Goal: Information Seeking & Learning: Check status

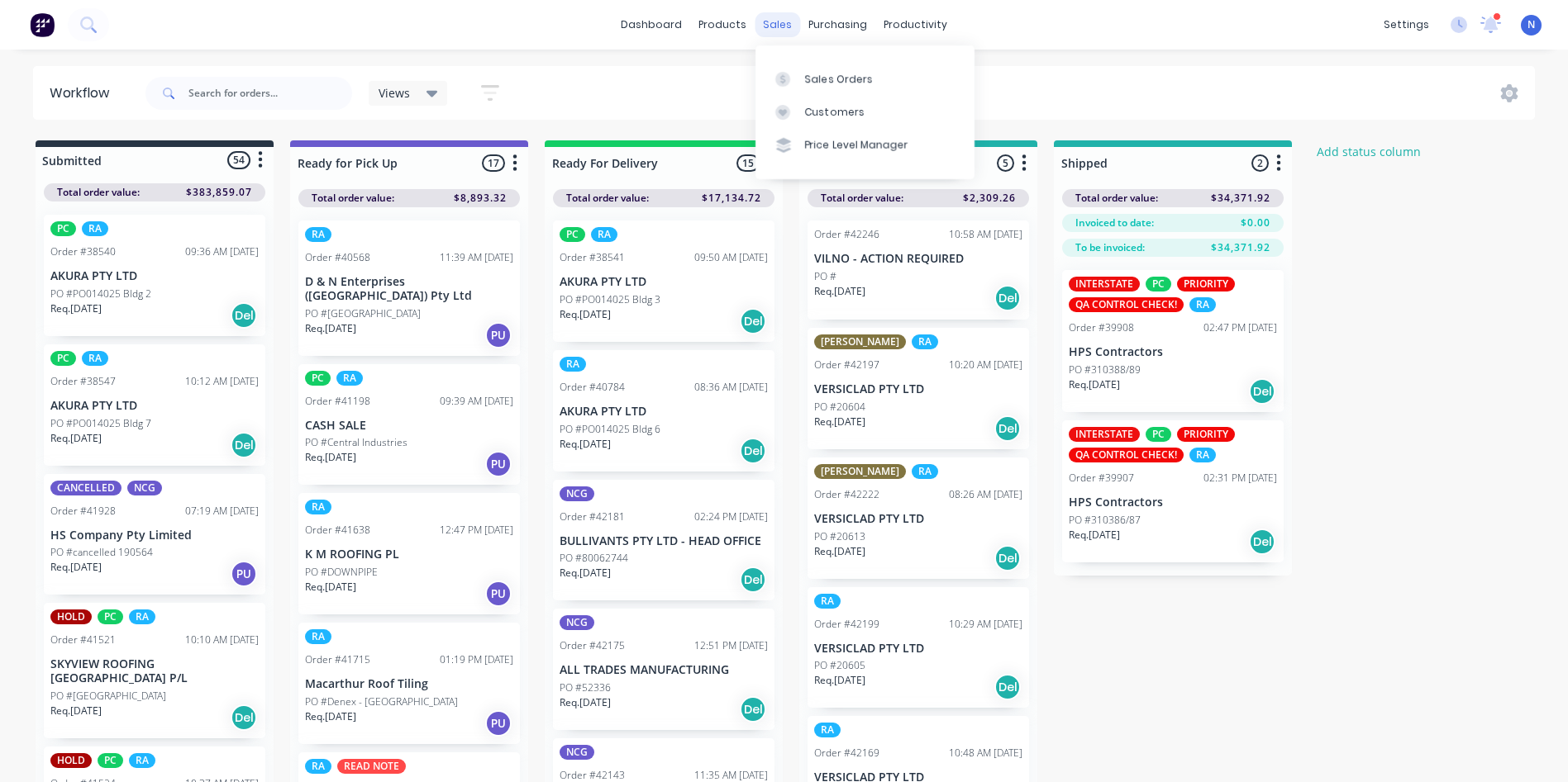
click at [773, 23] on div "sales" at bounding box center [777, 24] width 45 height 24
click at [819, 81] on div "Sales Orders" at bounding box center [839, 79] width 68 height 15
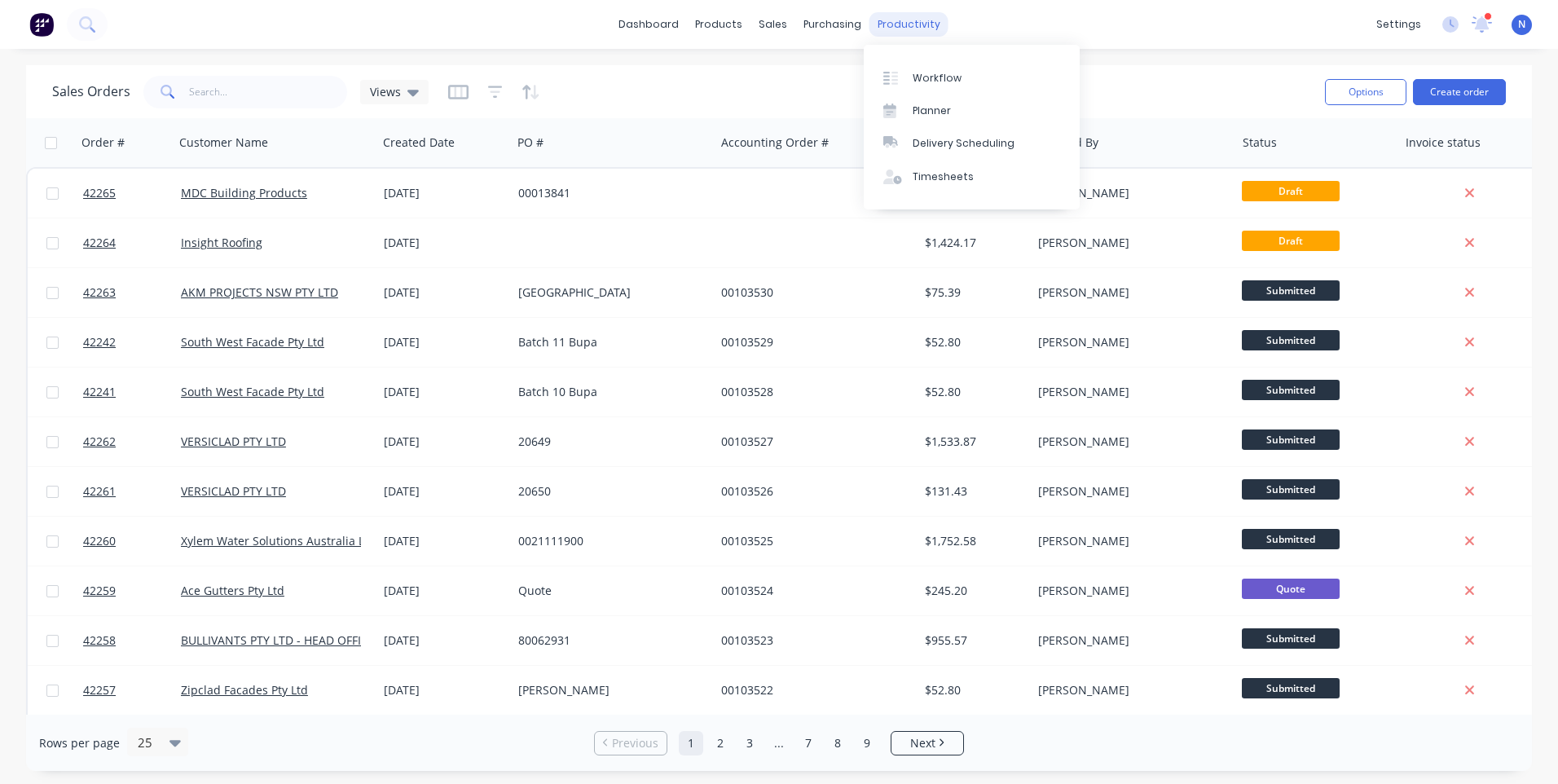
click at [907, 34] on div "productivity" at bounding box center [909, 24] width 79 height 24
click at [930, 82] on div "Workflow" at bounding box center [937, 78] width 49 height 15
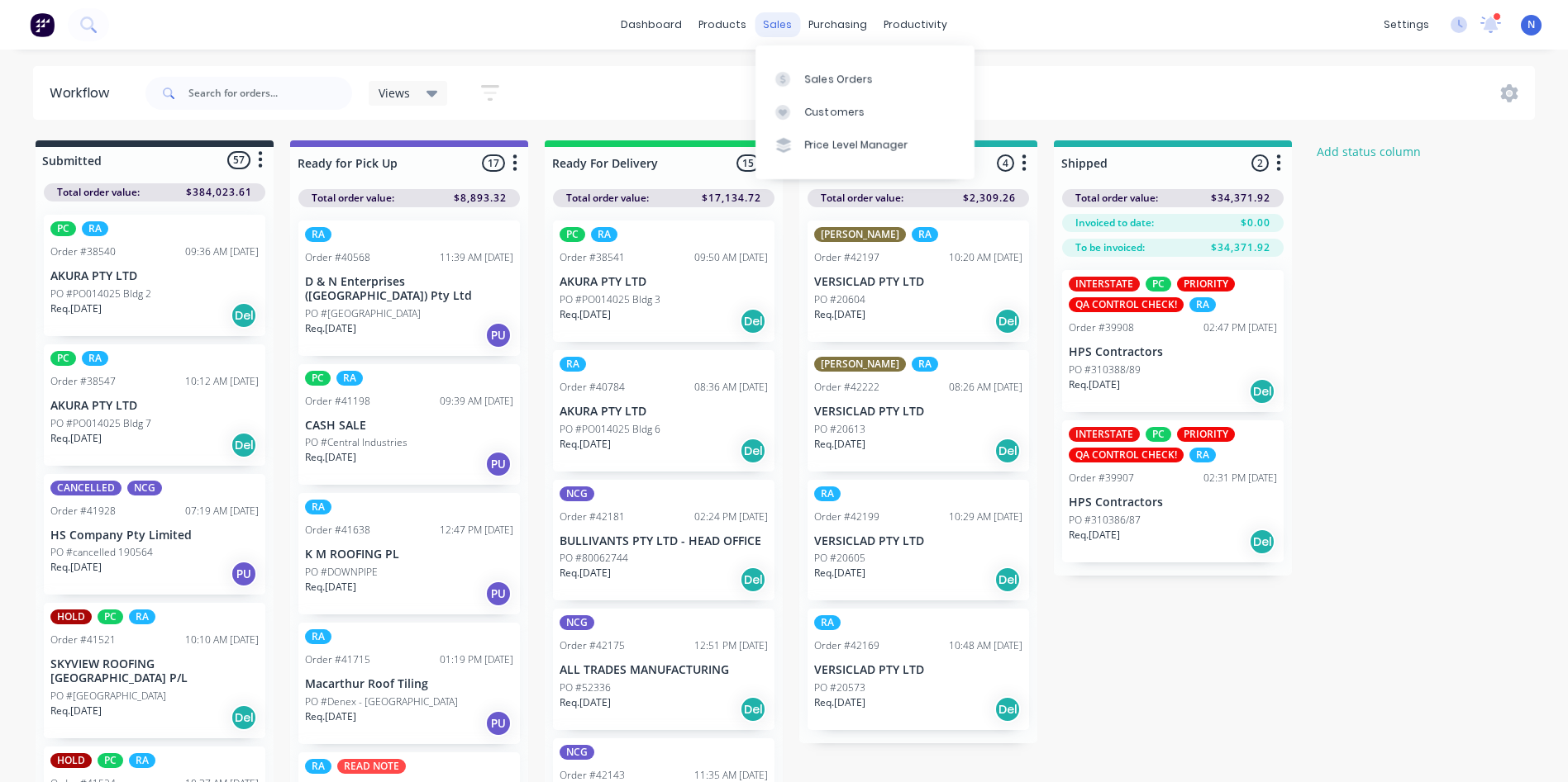
click at [772, 26] on div "sales" at bounding box center [777, 24] width 45 height 24
click at [827, 87] on link "Sales Orders" at bounding box center [865, 78] width 219 height 33
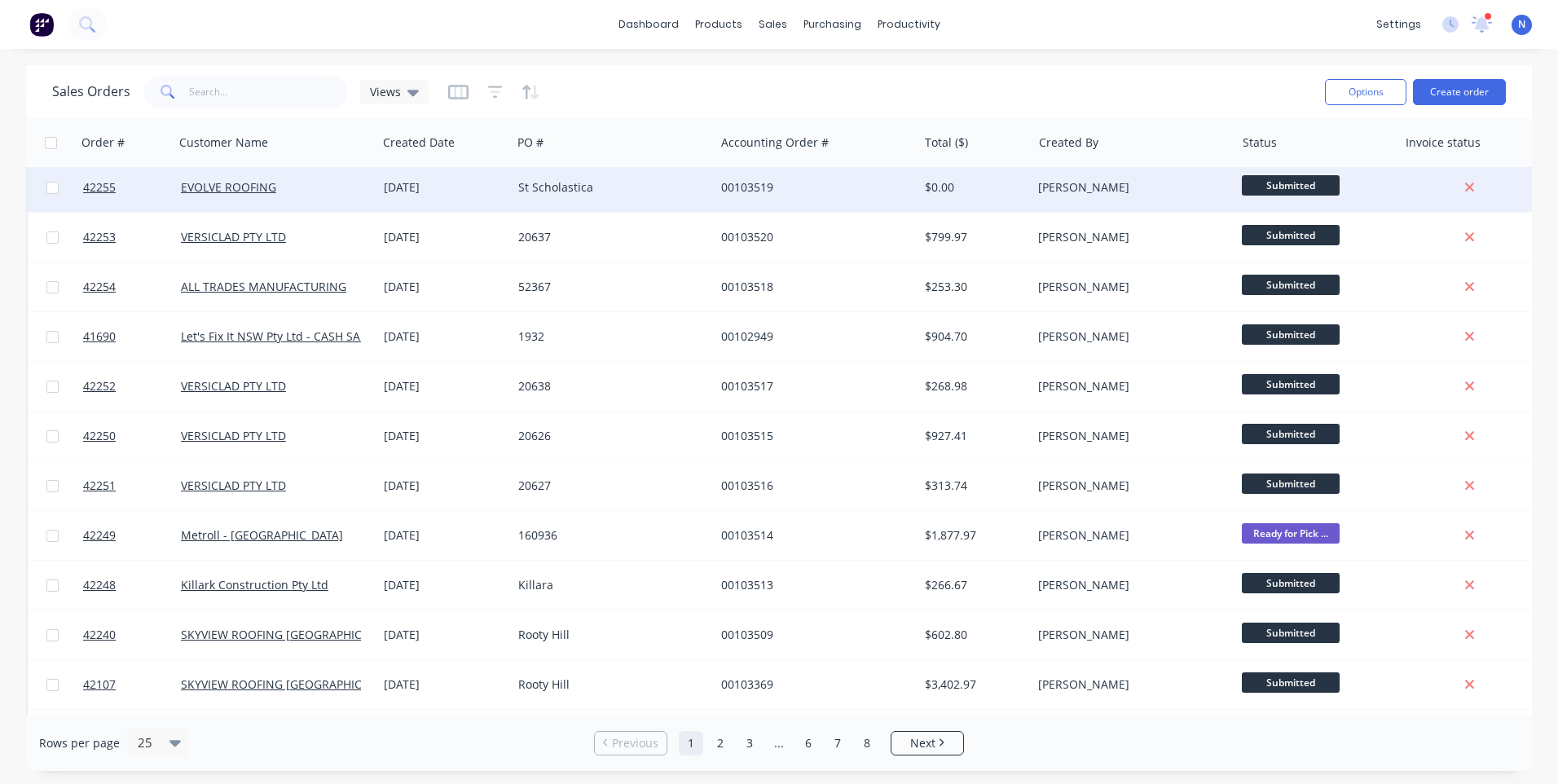
scroll to position [703, 0]
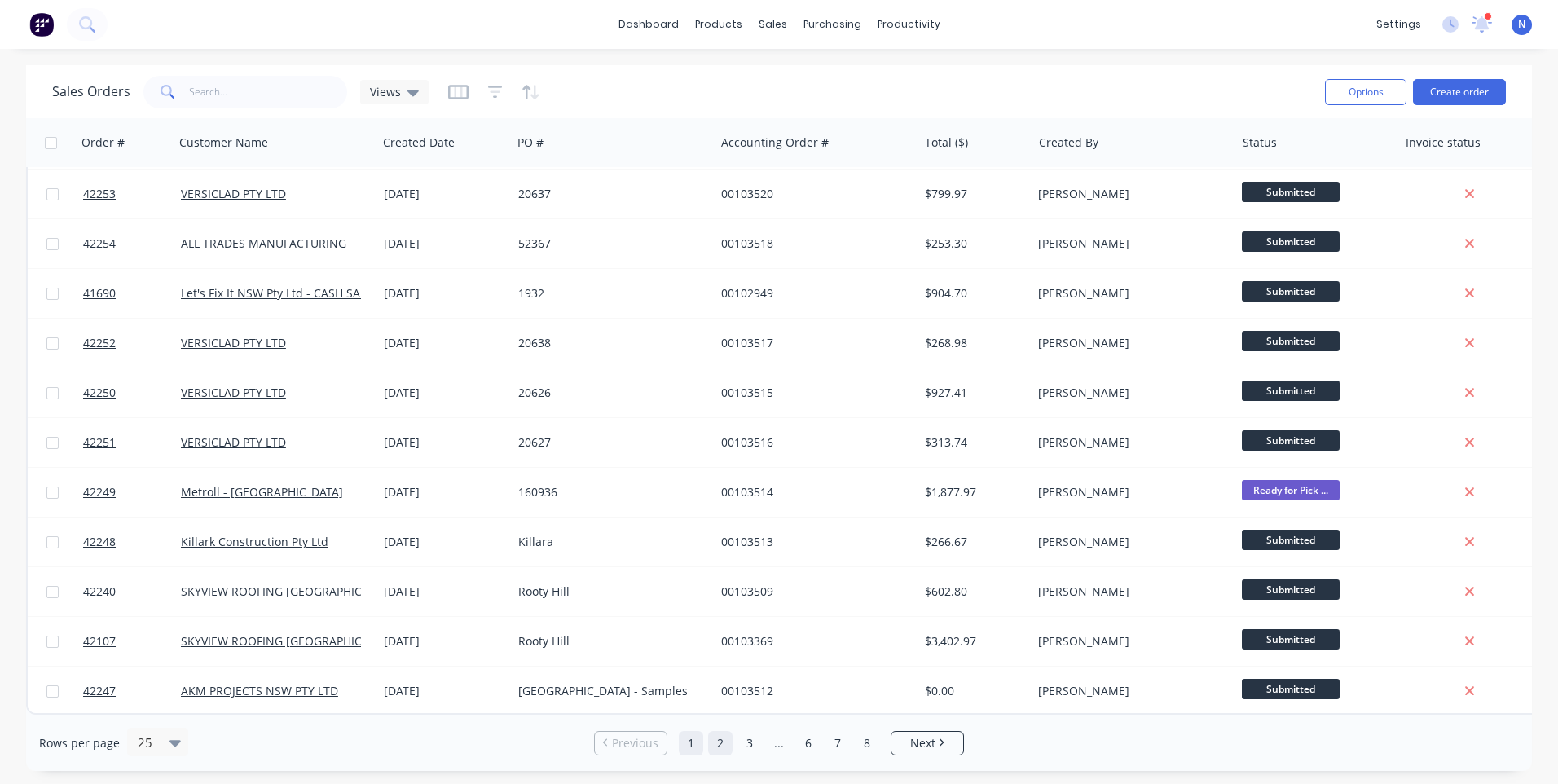
click at [716, 743] on link "2" at bounding box center [720, 743] width 24 height 24
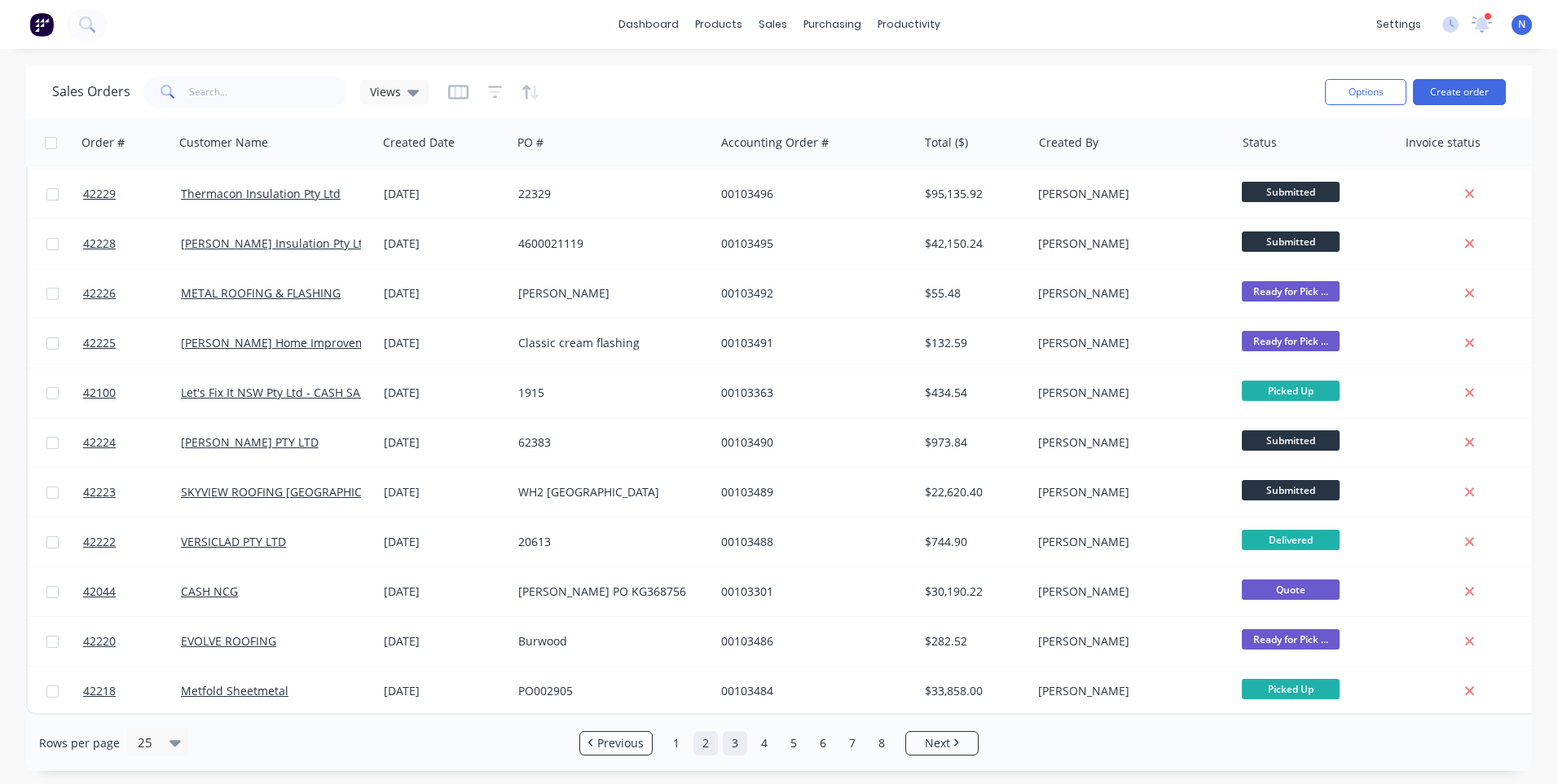
click at [738, 747] on link "3" at bounding box center [734, 743] width 24 height 24
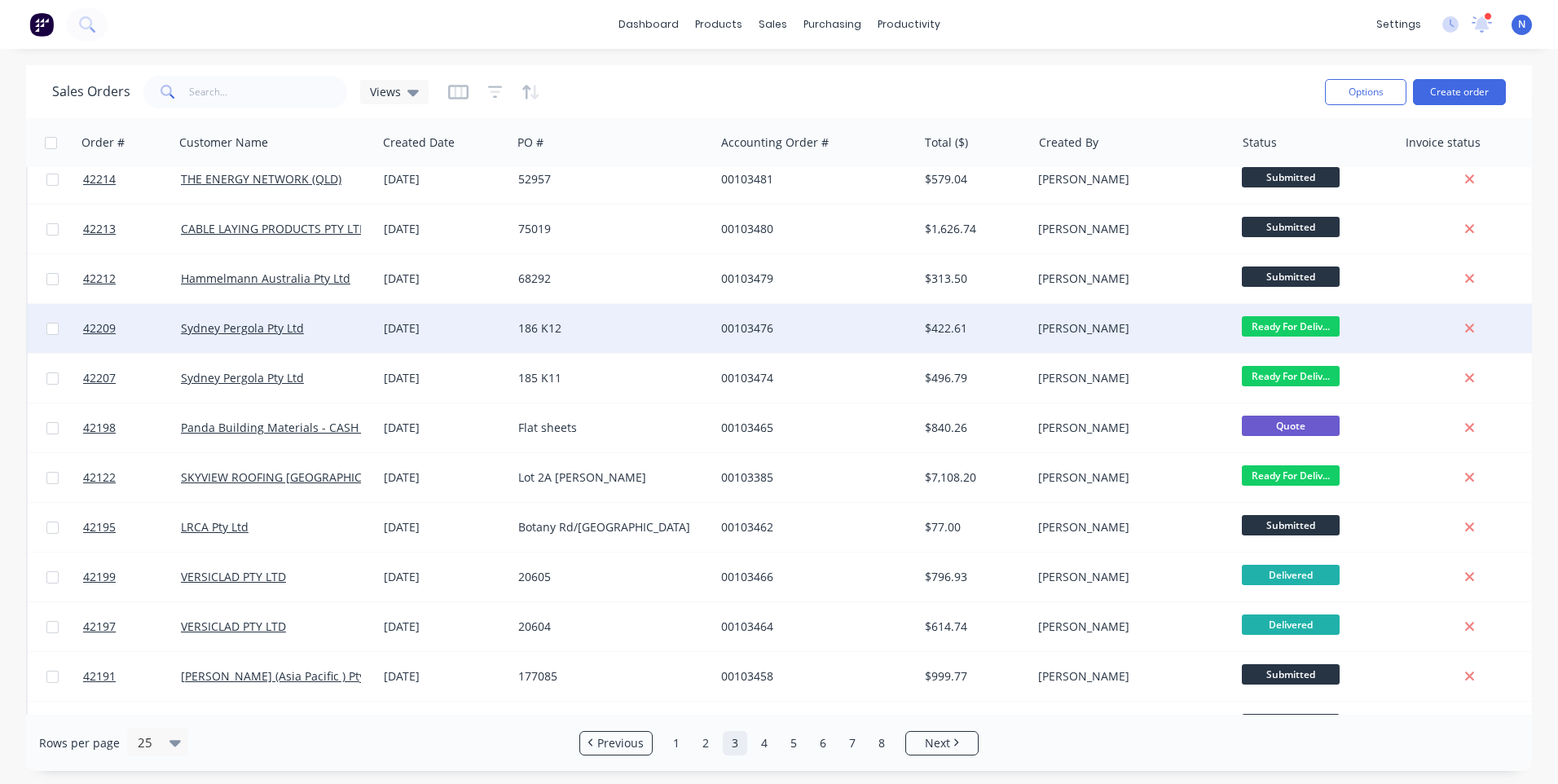
scroll to position [407, 0]
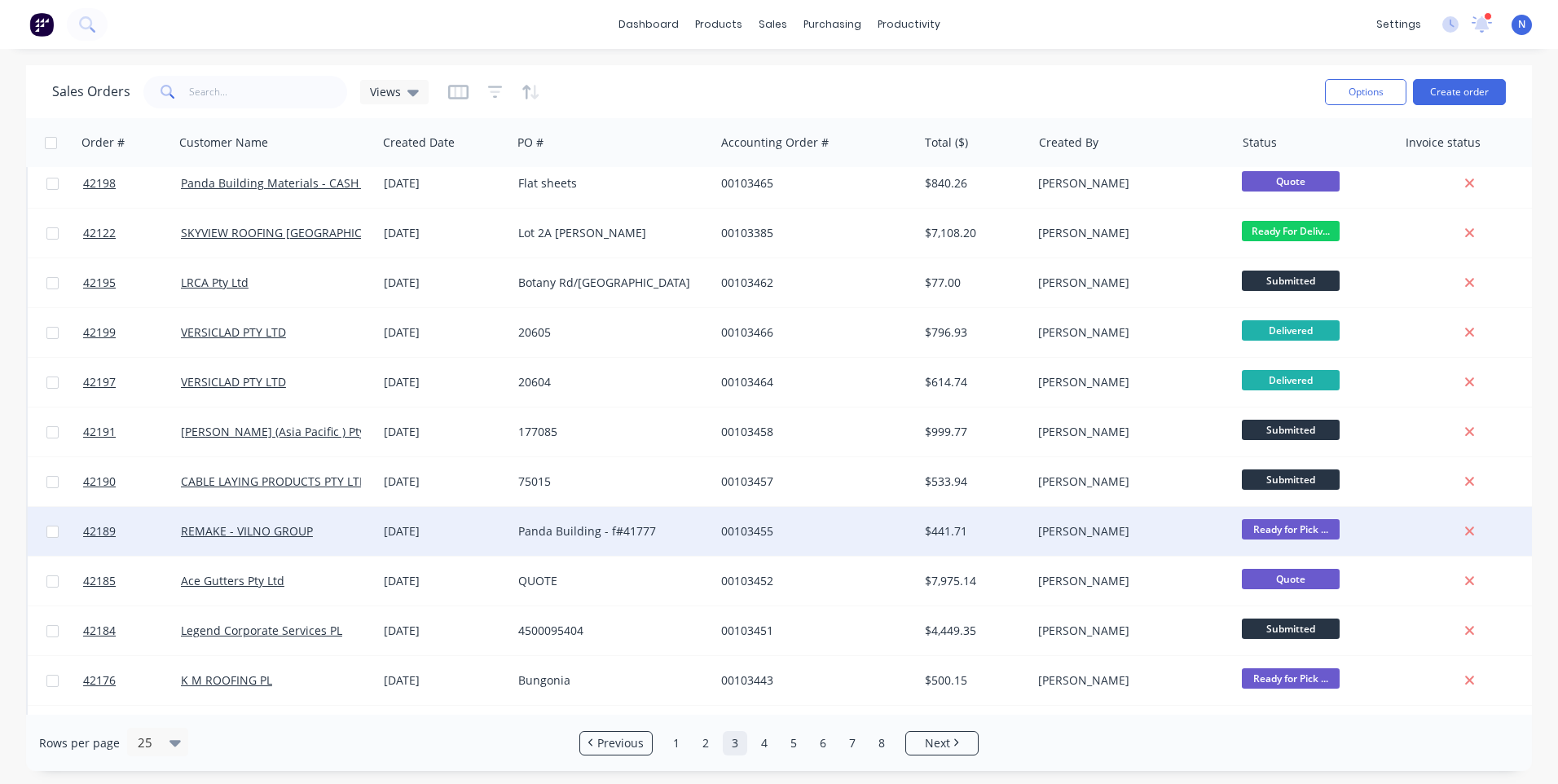
click at [595, 522] on div "Panda Building - f#41777" at bounding box center [613, 531] width 202 height 49
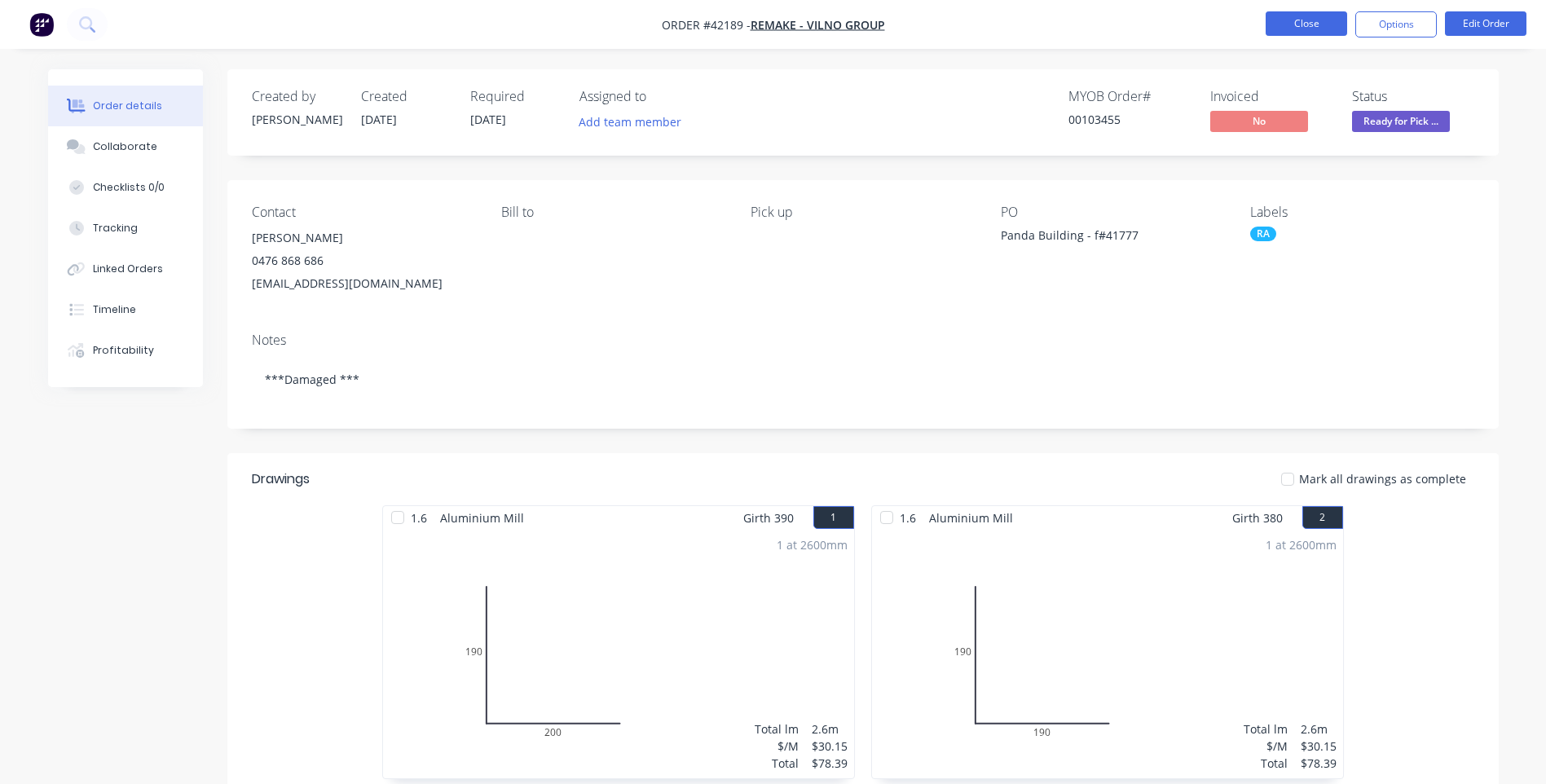
click at [1304, 24] on button "Close" at bounding box center [1306, 23] width 82 height 24
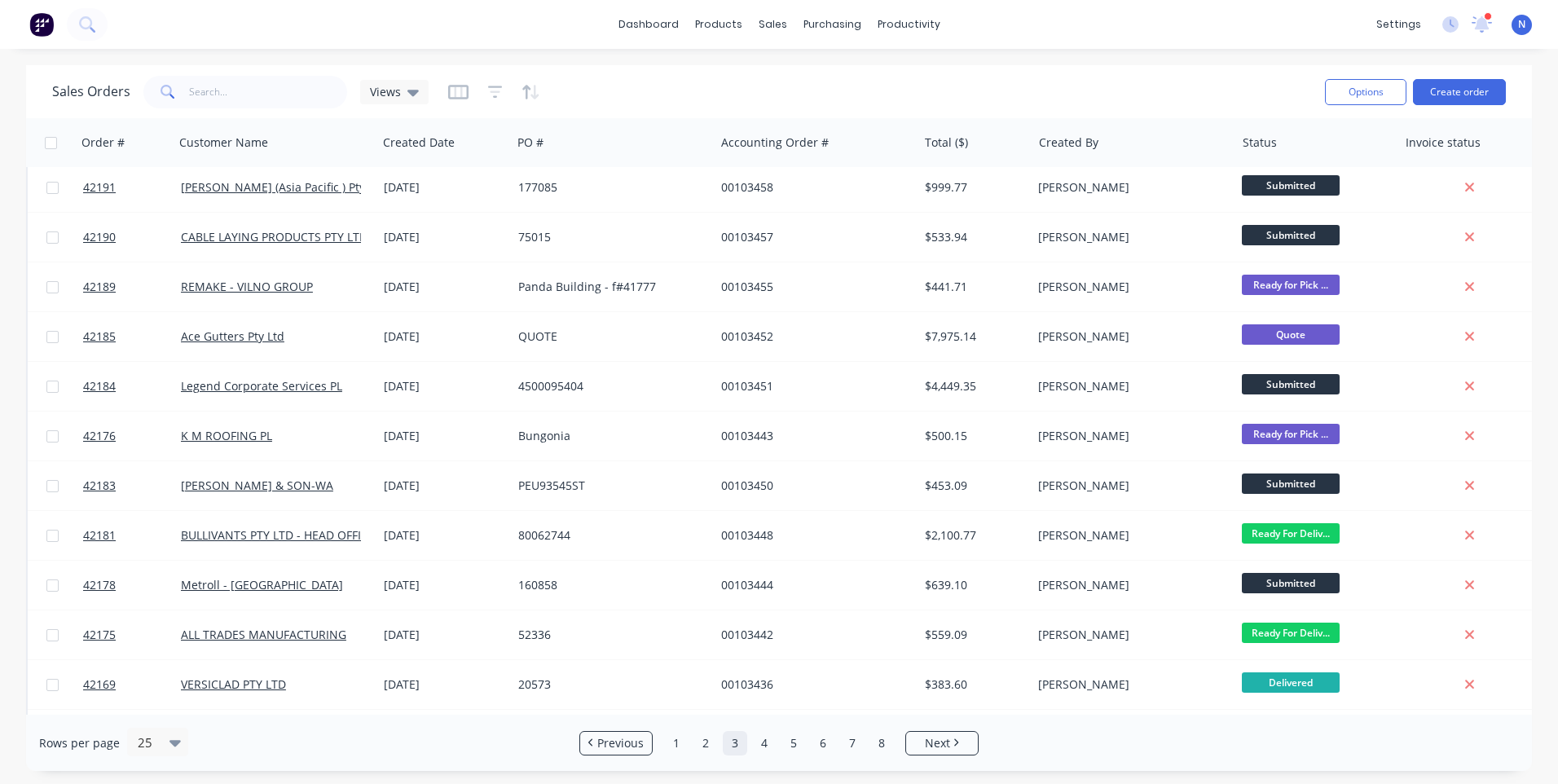
scroll to position [703, 0]
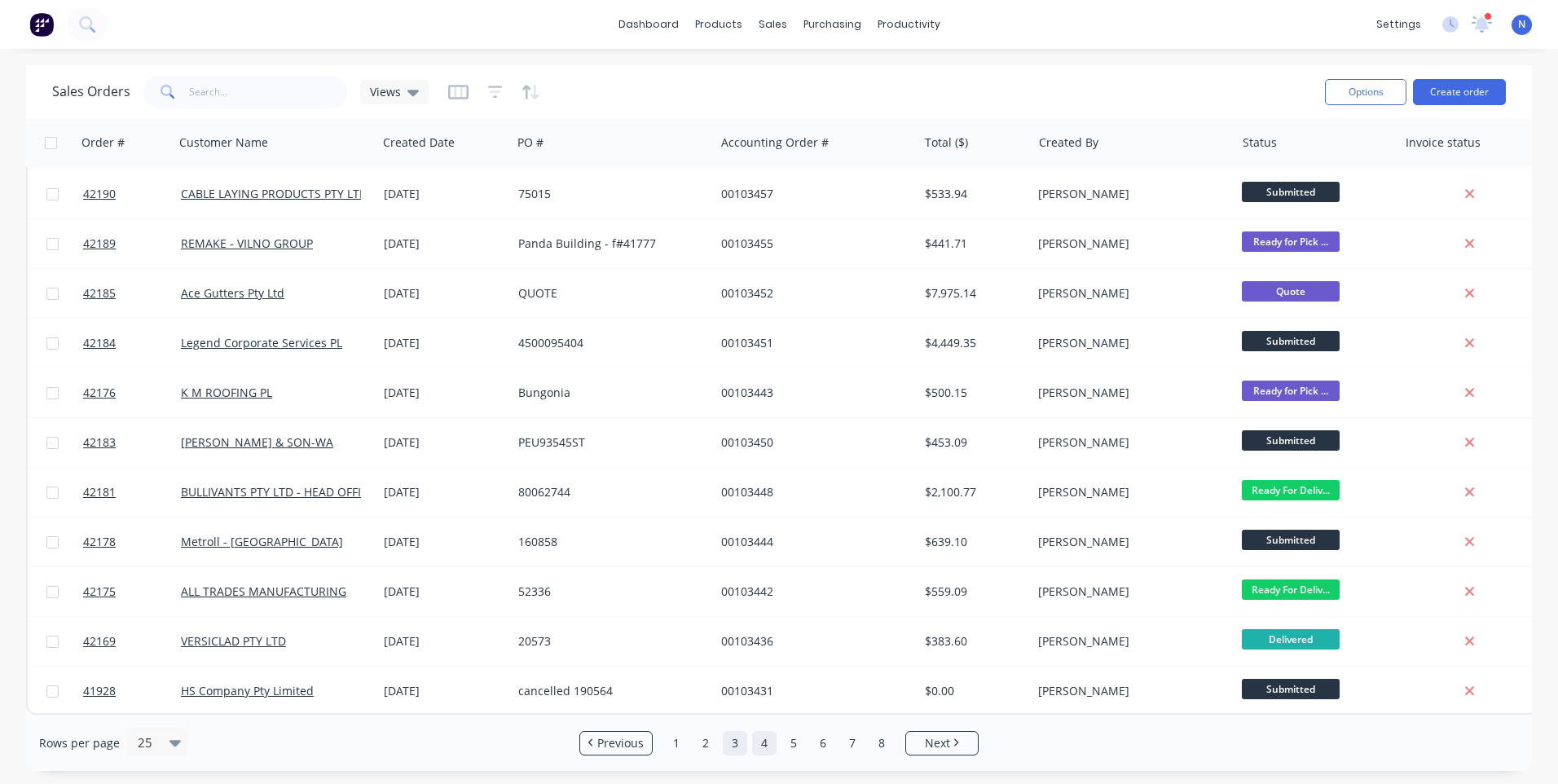
click at [767, 748] on link "4" at bounding box center [764, 743] width 24 height 24
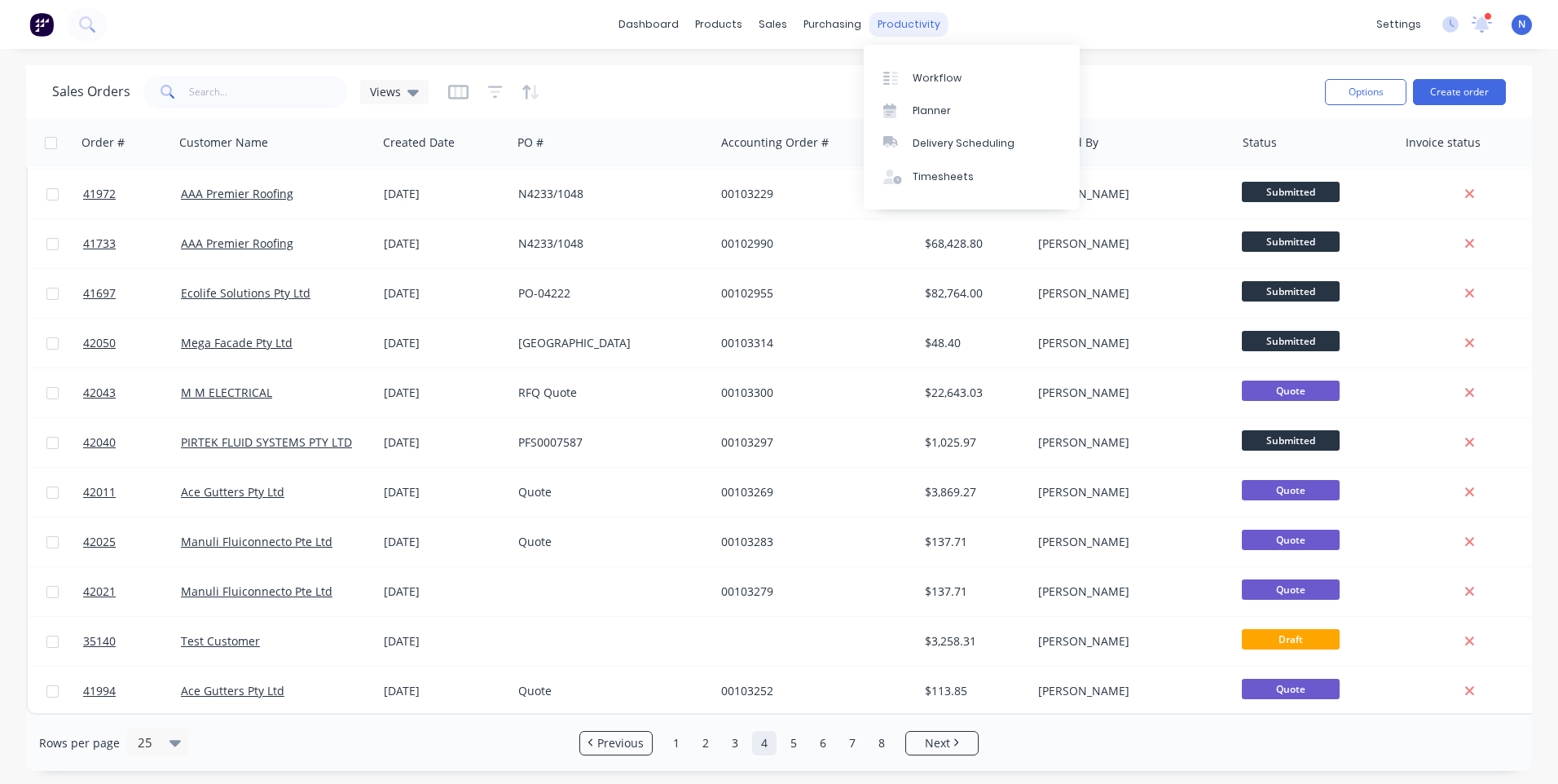
click at [924, 21] on div "productivity" at bounding box center [909, 24] width 79 height 24
click at [955, 79] on div "Workflow" at bounding box center [937, 78] width 49 height 15
